Goal: Check status: Check status

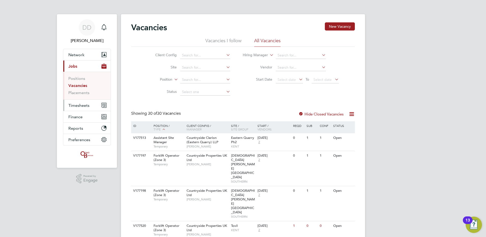
click at [83, 103] on span "Timesheets" at bounding box center [78, 105] width 21 height 5
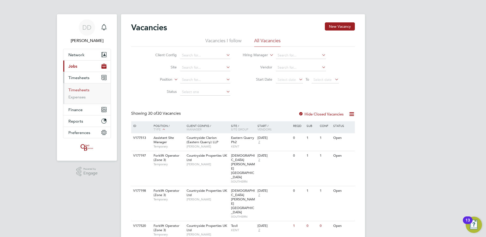
click at [81, 90] on link "Timesheets" at bounding box center [78, 89] width 21 height 5
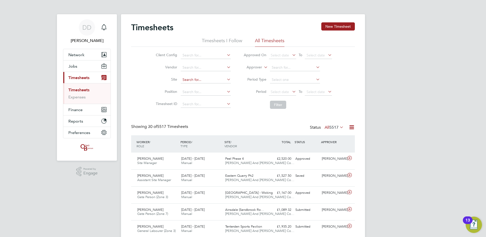
click at [199, 78] on input at bounding box center [206, 79] width 50 height 7
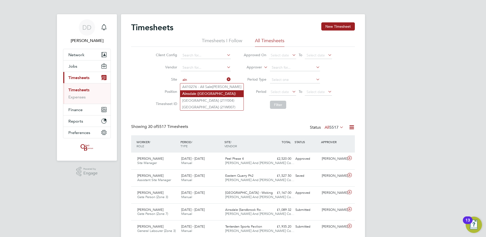
click at [206, 92] on li "Ain sdale ([GEOGRAPHIC_DATA])" at bounding box center [211, 93] width 63 height 7
type input "[GEOGRAPHIC_DATA] ([GEOGRAPHIC_DATA])"
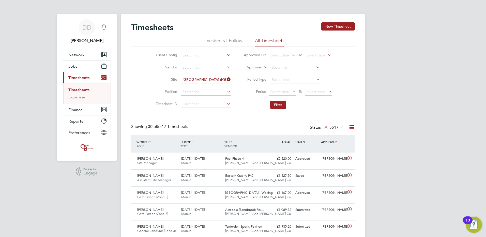
click at [327, 93] on icon at bounding box center [327, 91] width 0 height 7
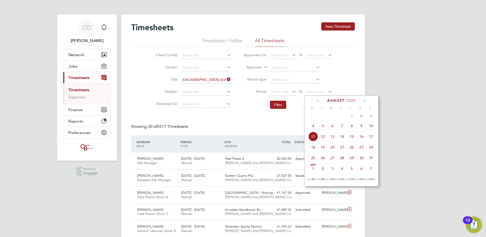
click at [371, 129] on span "10" at bounding box center [371, 126] width 10 height 10
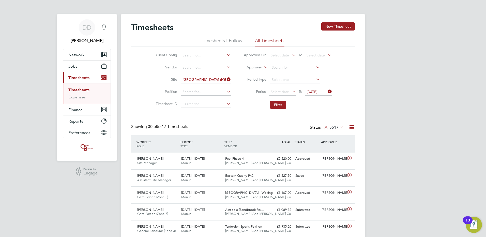
click at [291, 90] on icon at bounding box center [291, 91] width 0 height 7
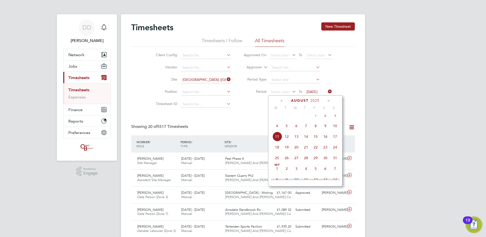
click at [277, 129] on span "4" at bounding box center [277, 126] width 10 height 10
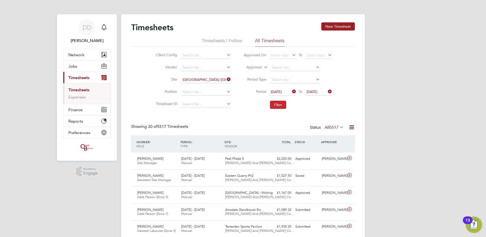
click at [277, 105] on button "Filter" at bounding box center [278, 105] width 16 height 8
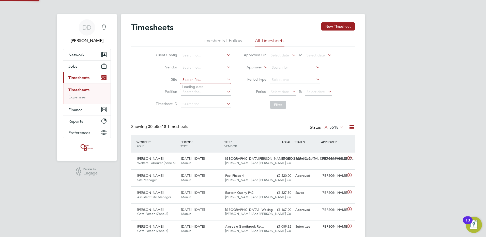
click at [191, 76] on input at bounding box center [206, 79] width 50 height 7
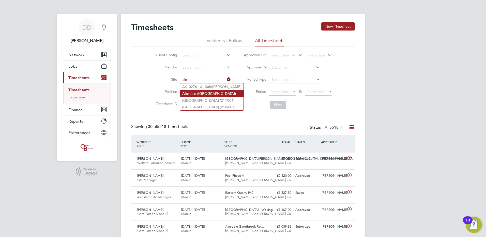
click at [202, 92] on li "Ain sdale ([GEOGRAPHIC_DATA])" at bounding box center [211, 93] width 63 height 7
type input "[GEOGRAPHIC_DATA] ([GEOGRAPHIC_DATA])"
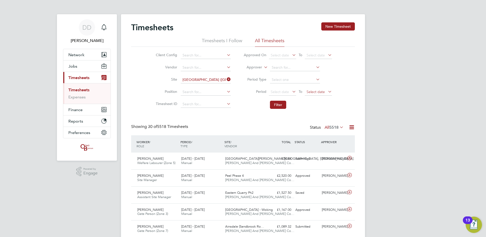
click at [323, 91] on span "Select date" at bounding box center [315, 91] width 18 height 5
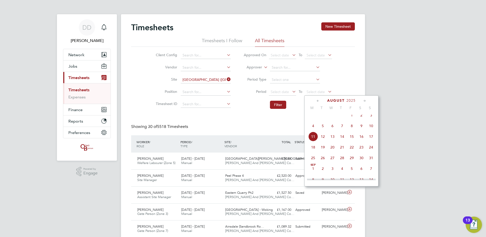
click at [372, 129] on span "10" at bounding box center [371, 126] width 10 height 10
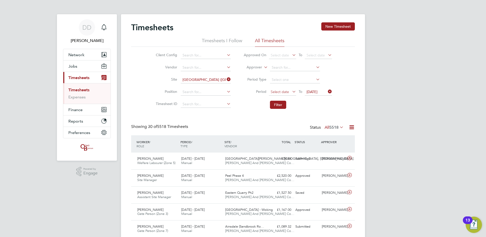
click at [271, 94] on span "Select date" at bounding box center [282, 92] width 27 height 7
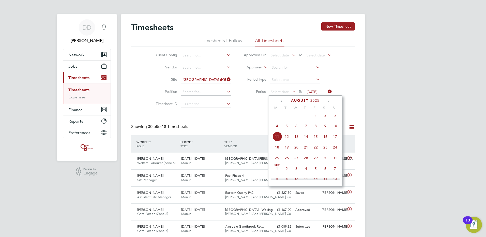
drag, startPoint x: 279, startPoint y: 130, endPoint x: 280, endPoint y: 125, distance: 5.1
click at [279, 130] on span "4" at bounding box center [277, 126] width 10 height 10
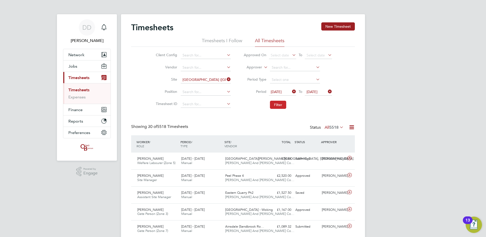
click at [279, 104] on button "Filter" at bounding box center [278, 105] width 16 height 8
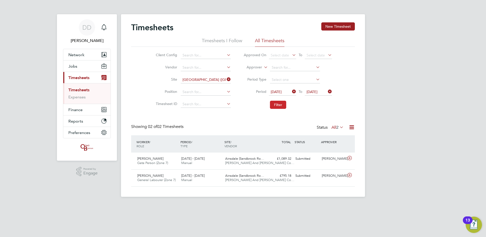
click at [282, 102] on button "Filter" at bounding box center [278, 105] width 16 height 8
click at [78, 90] on link "Timesheets" at bounding box center [78, 89] width 21 height 5
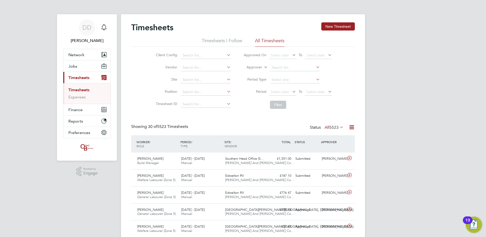
click at [82, 90] on link "Timesheets" at bounding box center [78, 89] width 21 height 5
click at [196, 81] on input at bounding box center [206, 79] width 50 height 7
click at [198, 91] on li "Ain sdale ([GEOGRAPHIC_DATA])" at bounding box center [211, 93] width 63 height 7
type input "[GEOGRAPHIC_DATA] ([GEOGRAPHIC_DATA])"
click at [327, 91] on icon at bounding box center [327, 91] width 0 height 7
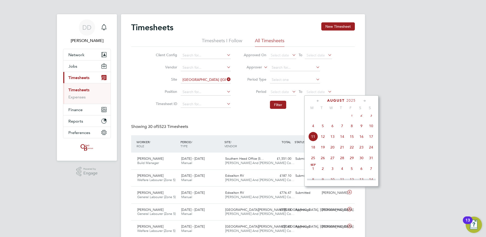
click at [371, 130] on span "10" at bounding box center [371, 126] width 10 height 10
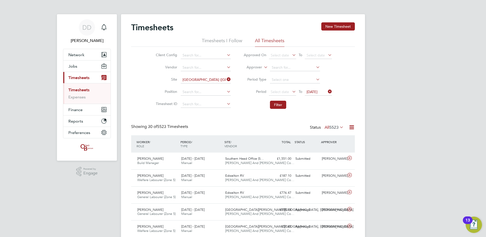
click at [291, 93] on icon at bounding box center [291, 91] width 0 height 7
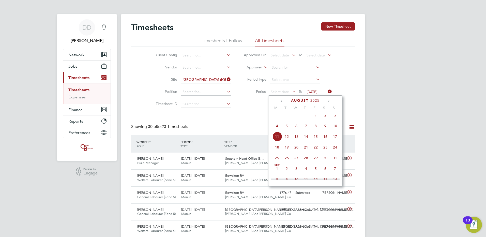
click at [278, 129] on span "4" at bounding box center [277, 126] width 10 height 10
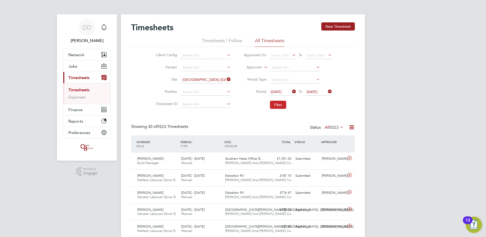
click at [274, 104] on button "Filter" at bounding box center [278, 105] width 16 height 8
click at [197, 80] on input at bounding box center [206, 79] width 50 height 7
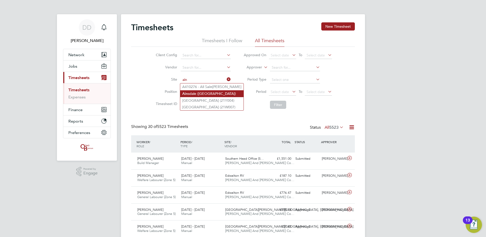
click at [197, 93] on li "Ain sdale ([GEOGRAPHIC_DATA])" at bounding box center [211, 93] width 63 height 7
type input "[GEOGRAPHIC_DATA] ([GEOGRAPHIC_DATA])"
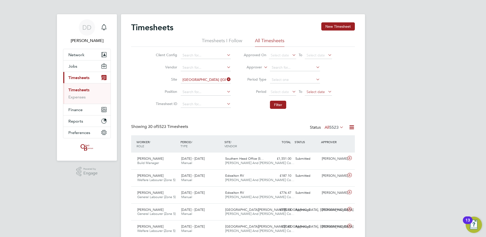
click at [323, 91] on span "Select date" at bounding box center [315, 91] width 18 height 5
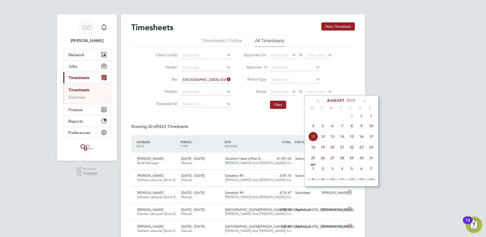
click at [370, 129] on span "10" at bounding box center [371, 126] width 10 height 10
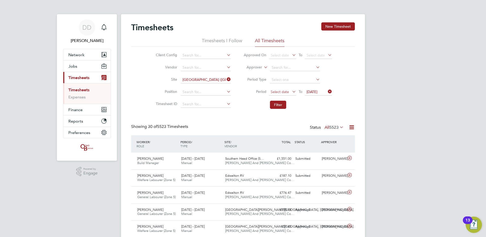
click at [290, 90] on span "Select date" at bounding box center [282, 92] width 27 height 7
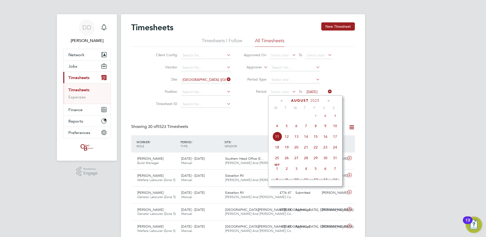
click at [276, 129] on span "4" at bounding box center [277, 126] width 10 height 10
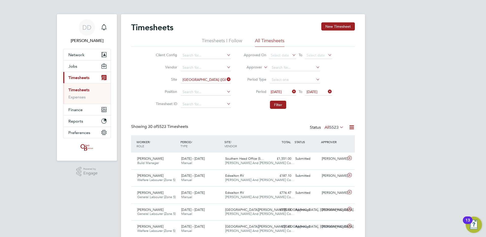
click at [282, 105] on button "Filter" at bounding box center [278, 105] width 16 height 8
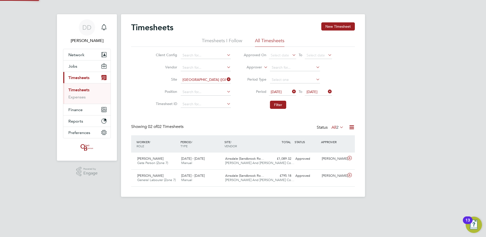
scroll to position [13, 44]
click at [350, 156] on icon at bounding box center [349, 158] width 6 height 4
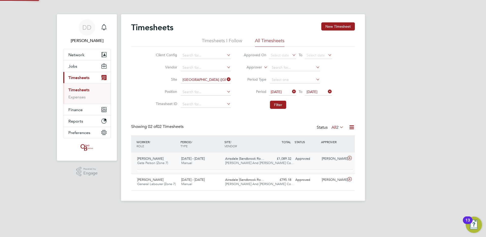
scroll to position [9, 50]
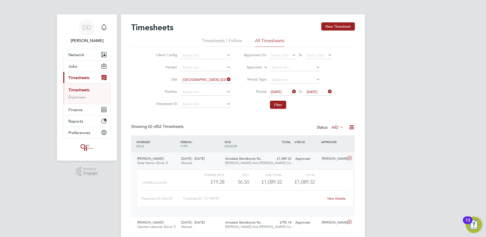
click at [343, 199] on link "View Details" at bounding box center [336, 198] width 19 height 4
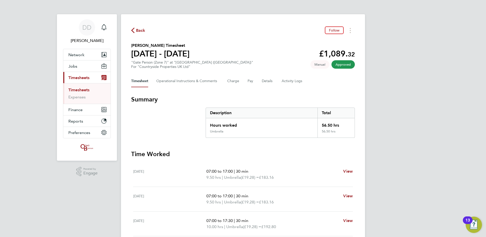
click at [139, 29] on span "Back" at bounding box center [140, 30] width 9 height 6
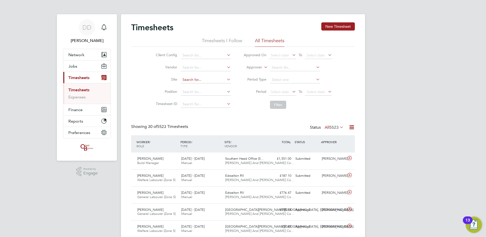
click at [187, 81] on input at bounding box center [206, 79] width 50 height 7
click at [187, 84] on li "[PERSON_NAME] ([PERSON_NAME][GEOGRAPHIC_DATA])" at bounding box center [234, 86] width 109 height 7
type input "[GEOGRAPHIC_DATA] ([GEOGRAPHIC_DATA])"
click at [321, 89] on span "Select date" at bounding box center [318, 92] width 27 height 7
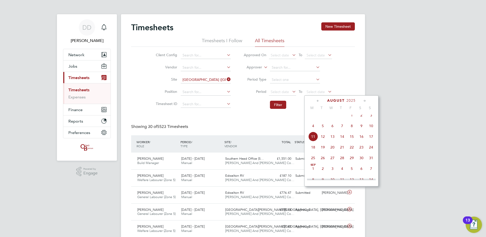
click at [371, 130] on span "10" at bounding box center [371, 126] width 10 height 10
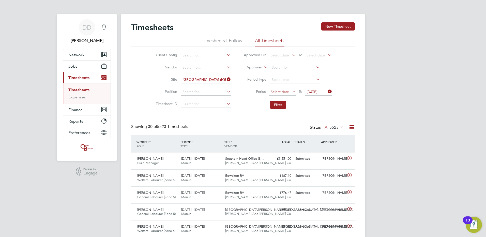
click at [288, 91] on span "Select date" at bounding box center [279, 91] width 18 height 5
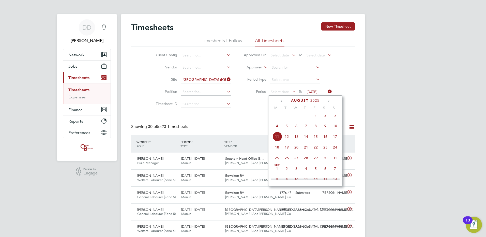
click at [276, 130] on span "4" at bounding box center [277, 126] width 10 height 10
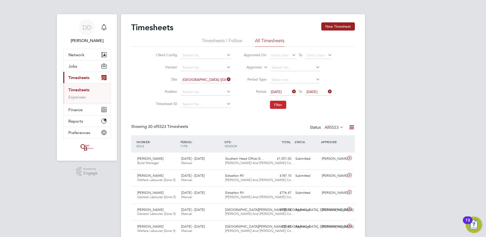
click at [280, 104] on button "Filter" at bounding box center [278, 105] width 16 height 8
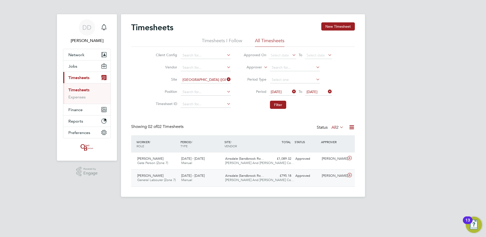
click at [350, 174] on icon at bounding box center [349, 175] width 6 height 4
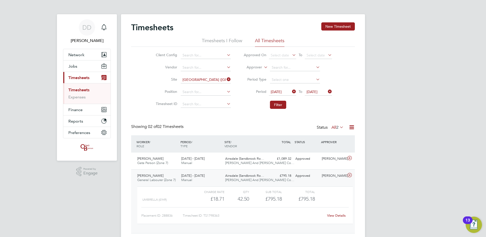
click at [331, 215] on link "View Details" at bounding box center [336, 215] width 19 height 4
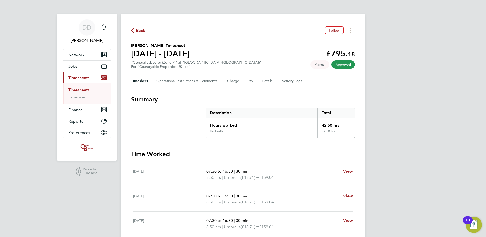
click at [135, 28] on span "Back" at bounding box center [138, 30] width 14 height 5
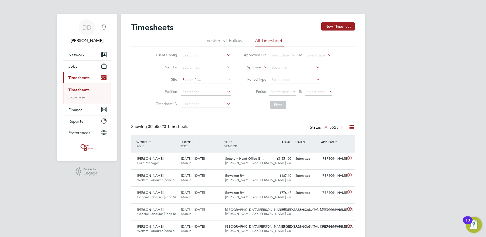
click at [210, 81] on input at bounding box center [206, 79] width 50 height 7
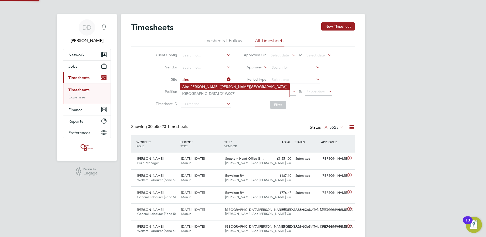
click at [210, 85] on li "[PERSON_NAME] ([PERSON_NAME][GEOGRAPHIC_DATA])" at bounding box center [234, 86] width 109 height 7
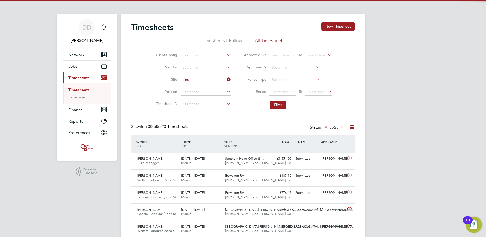
type input "[GEOGRAPHIC_DATA] ([GEOGRAPHIC_DATA])"
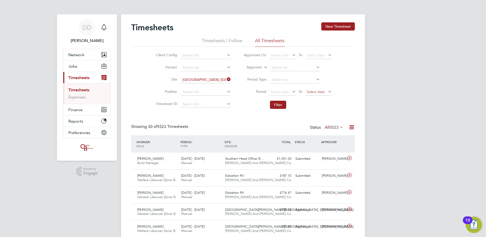
click at [321, 92] on span "Select date" at bounding box center [315, 91] width 18 height 5
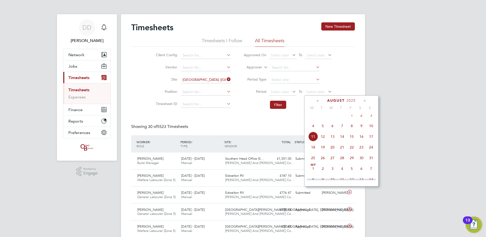
drag, startPoint x: 373, startPoint y: 130, endPoint x: 365, endPoint y: 126, distance: 8.7
click at [372, 129] on span "10" at bounding box center [371, 126] width 10 height 10
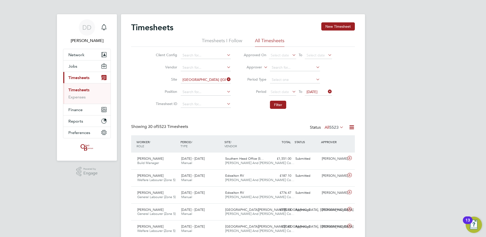
click at [291, 91] on icon at bounding box center [291, 91] width 0 height 7
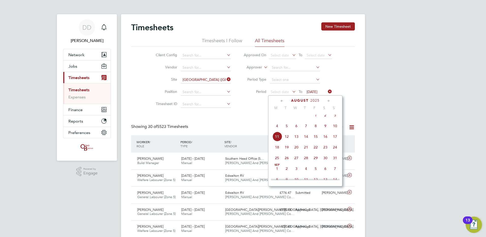
click at [277, 129] on span "4" at bounding box center [277, 126] width 10 height 10
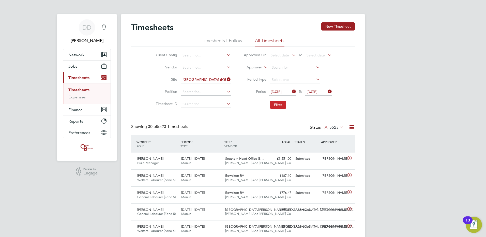
click at [280, 105] on button "Filter" at bounding box center [278, 105] width 16 height 8
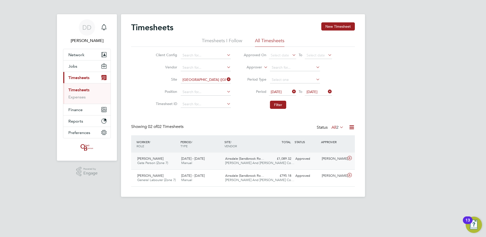
click at [348, 157] on icon at bounding box center [349, 158] width 6 height 4
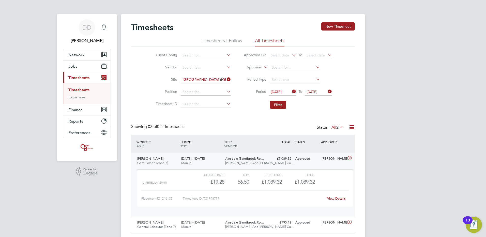
click at [339, 198] on link "View Details" at bounding box center [336, 198] width 19 height 4
